Goal: Task Accomplishment & Management: Complete application form

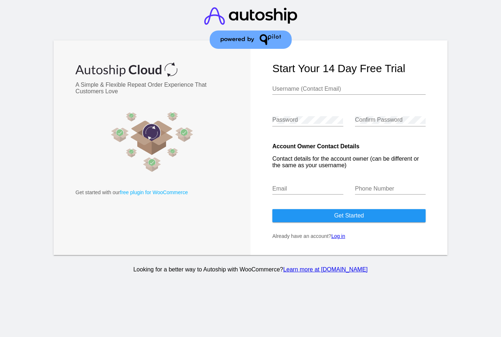
click at [355, 90] on input "Username (Contact Email)" at bounding box center [348, 89] width 153 height 7
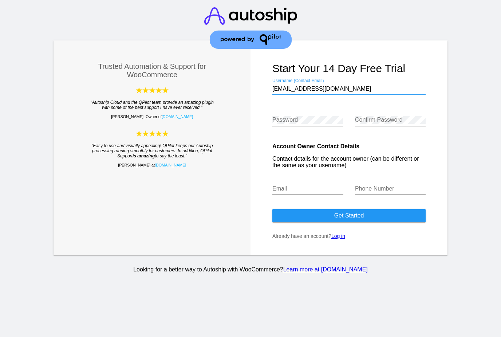
type input "[EMAIL_ADDRESS][DOMAIN_NAME]"
click at [308, 192] on input "Email" at bounding box center [307, 188] width 71 height 7
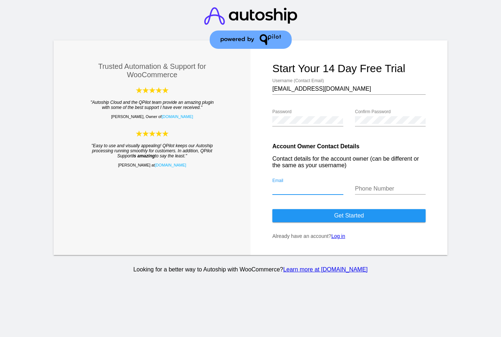
click at [346, 87] on input "[EMAIL_ADDRESS][DOMAIN_NAME]" at bounding box center [348, 89] width 153 height 7
click at [323, 192] on input "Email" at bounding box center [307, 188] width 71 height 7
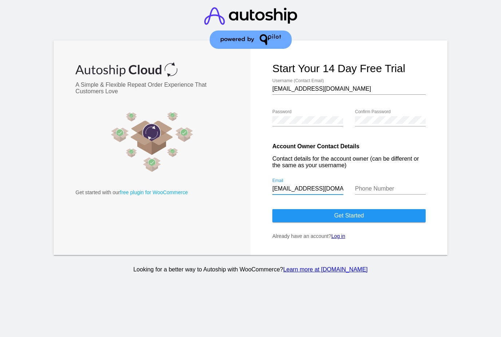
type input "[EMAIL_ADDRESS][DOMAIN_NAME]"
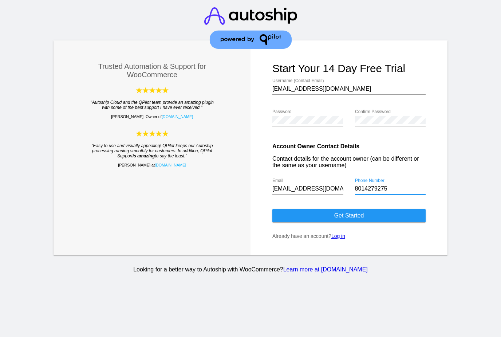
type input "8014279275"
click at [348, 218] on span "Get started" at bounding box center [349, 215] width 30 height 6
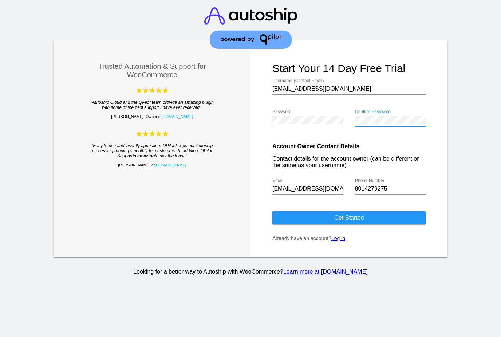
click at [409, 224] on button "Get started" at bounding box center [348, 217] width 153 height 13
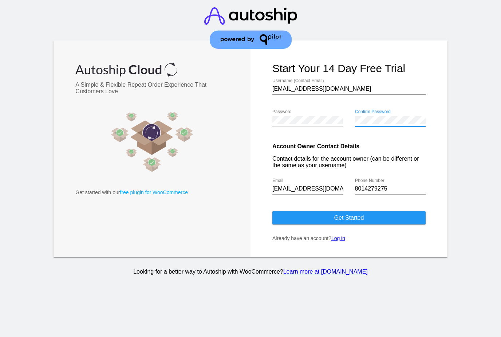
click at [344, 221] on span "Get started" at bounding box center [349, 217] width 30 height 6
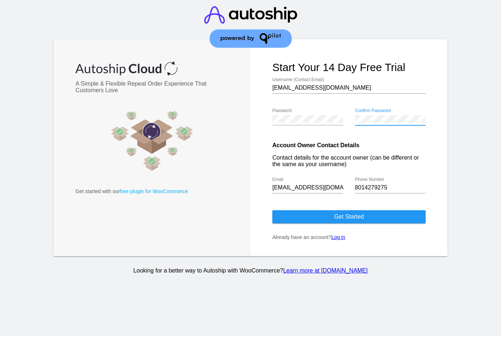
click at [358, 221] on span "Get started" at bounding box center [349, 217] width 30 height 6
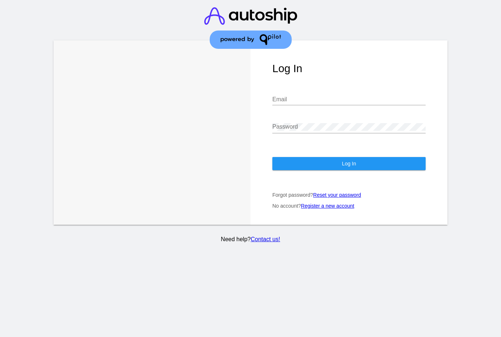
click at [389, 103] on input "Email" at bounding box center [348, 99] width 153 height 7
type input "[EMAIL_ADDRESS][DOMAIN_NAME]"
click at [409, 166] on button "Log In" at bounding box center [348, 163] width 153 height 13
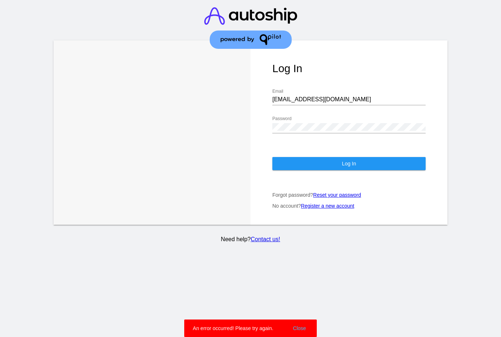
click at [402, 168] on button "Log In" at bounding box center [348, 163] width 153 height 13
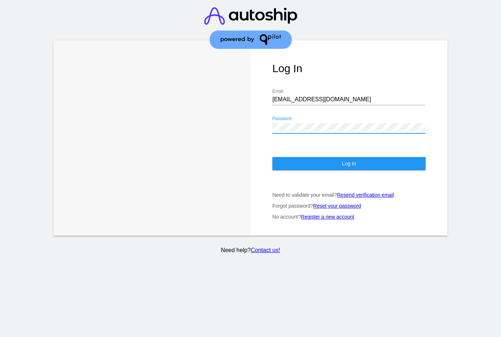
click at [401, 170] on button "Log In" at bounding box center [348, 163] width 153 height 13
click at [367, 168] on button "Log In" at bounding box center [348, 163] width 153 height 13
